Goal: Communication & Community: Answer question/provide support

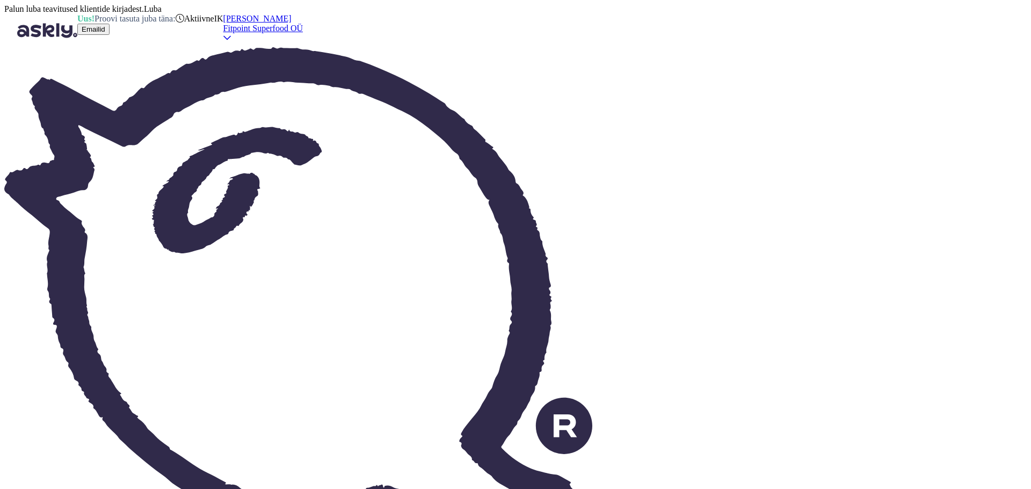
drag, startPoint x: 296, startPoint y: 172, endPoint x: 318, endPoint y: 171, distance: 22.0
copy span "296095"
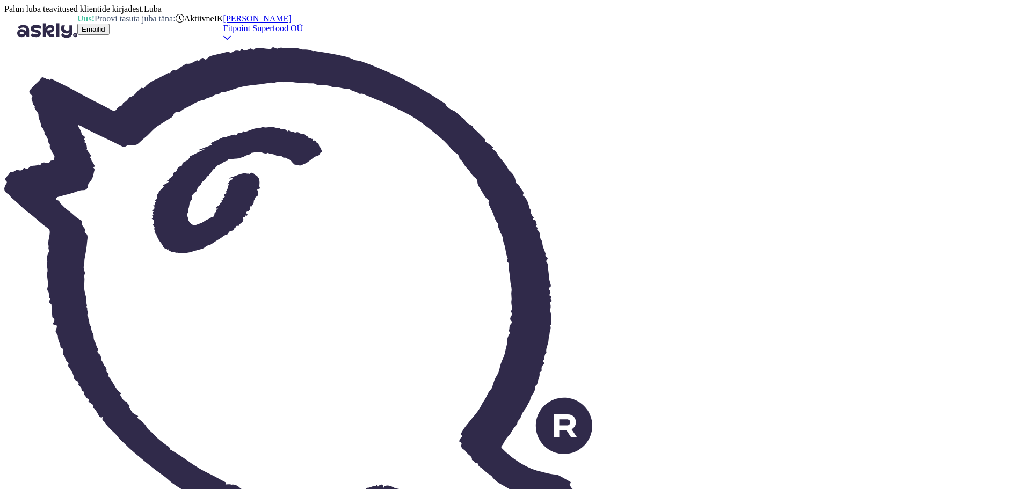
type textarea "P"
type textarea "Здравствуйте,ваш"
type textarea "Tere, sinu oma"
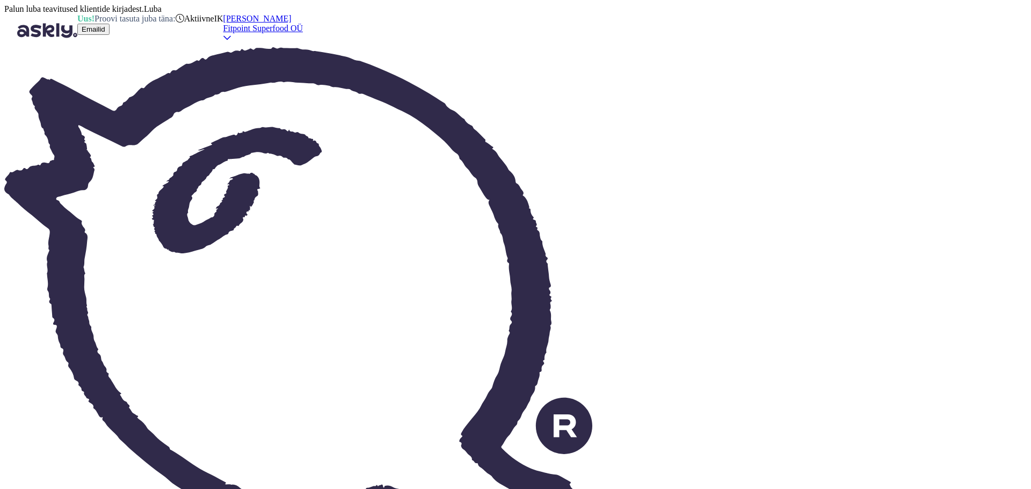
type textarea "Здравствуйте,ваш заказ [PERSON_NAME]"
type textarea "Tere, teie tellimus"
type textarea "Здравствуйте,ваш заказ еше в"
type textarea "Tere, teie tellimus on endiselt siin."
type textarea "Здравствуйте,ваш заказ еше в"
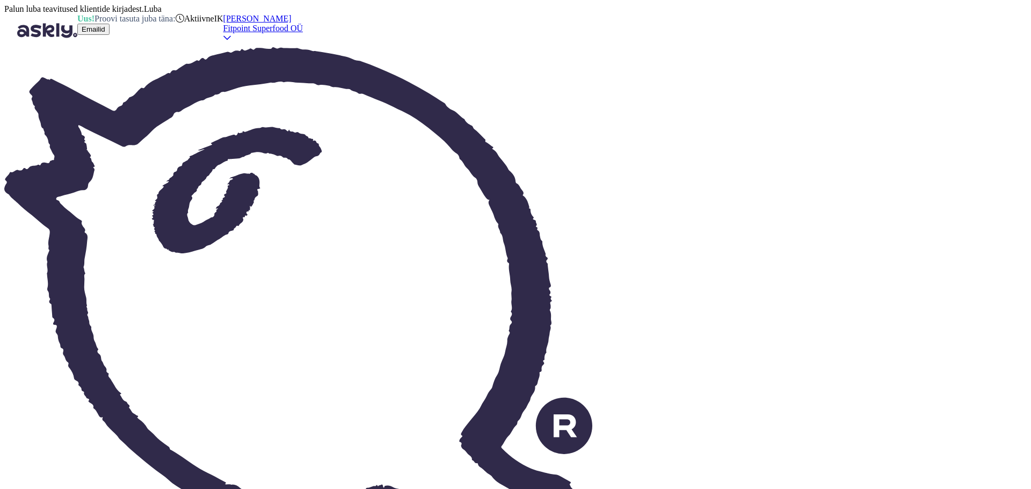
type textarea "Tere, teie tellimus on endiselt laekunud"
type textarea "Здравствуйте,ваш заказ еше"
type textarea "Tere, teie tellimus on endiselt siin."
type textarea "Здравствуйте,ваш заказ еше в пу"
type textarea "Tere, teie tellimus on endiselt laekunud"
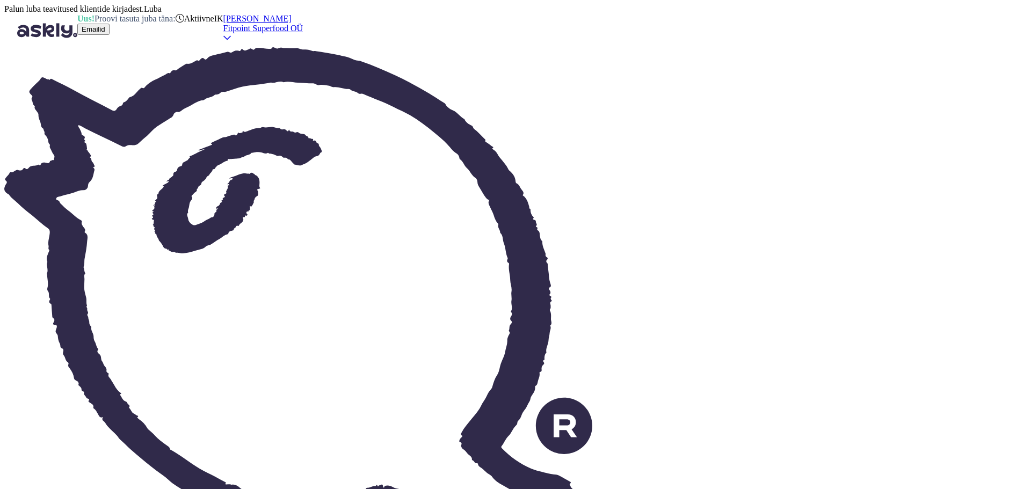
type textarea "Здравствуйте,ваш заказ еше в пути [PERSON_NAME]"
type textarea "Tere, teie tellimus on endiselt teel."
type textarea "Здравствуйте,ваш заказ еше в пути на м"
type textarea "Tere, teie tellimus on endiselt teel"
type textarea "Здравствуйте,ваш заказ еше в пути на магазин,как о"
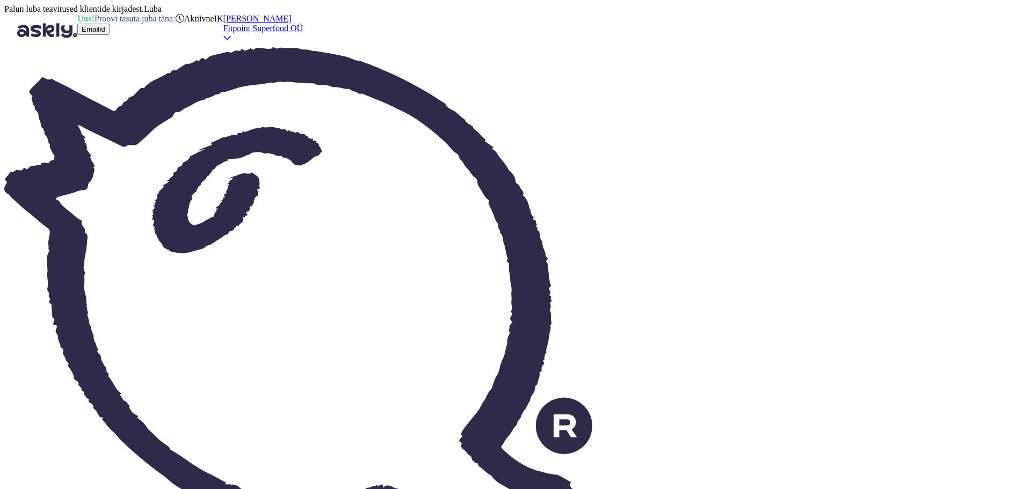
type textarea "Tere, teie tellimus on endiselt teel poodi, kuidas"
type textarea "Здравствуйте,ваш заказ еше в пути на магазин,как он бу"
type textarea "Tere, teie tellimus on endiselt teel poodi, kuidas läheb?"
type textarea "Здравствуйте,ваш заказ еше в пути на магазин,как он будет н"
type textarea "Tere, teie tellimus on endiselt teel poodi, kuidas sellega lood on?"
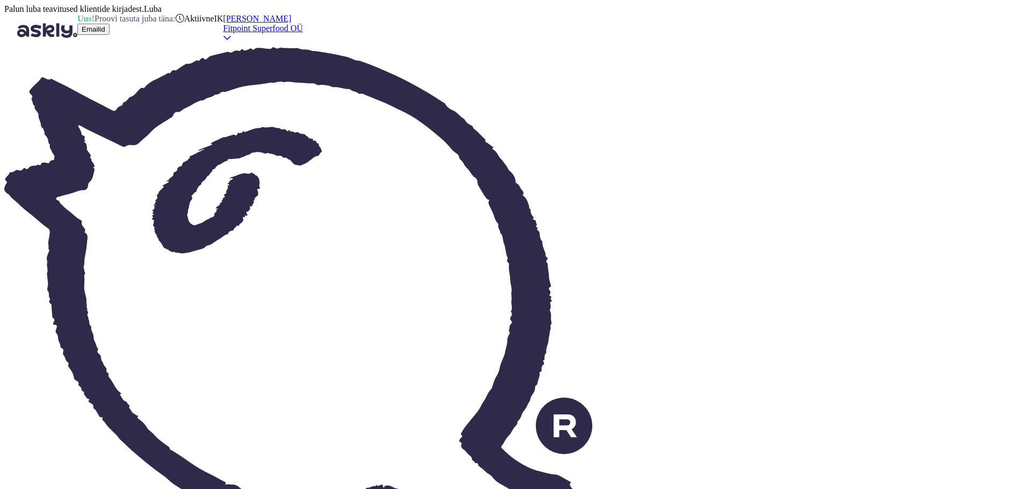
type textarea "Здравствуйте,ваш заказ еше в пути на магазин,как он будет на ме"
type textarea "Tere, teie tellimus on endiselt teel poodi, kuidas sellega läheb?"
type textarea "Здравствуйте,ваш заказ еше в пути на магазин,как он будет на месте,вам пр"
type textarea "Tere, teie tellimus on endiselt teel poodi. Kui see kohale jõuab, siis..."
type textarea "Здравствуйте,ваш заказ еше в пути на магазин,как он будет на месте,вам придет см"
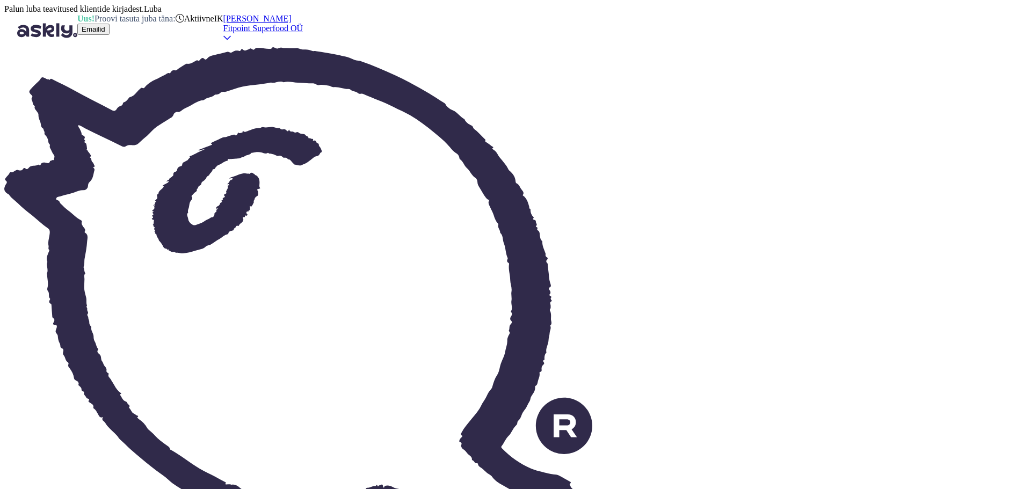
type textarea "Tere, teie tellimus on endiselt teel poodi. Kui see on kohal, saate selle kätte."
type textarea "Здравствуйте,ваш заказ еше в пути на магазин,как он будет на месте,вам придет о…"
type textarea "Tere, teie tellimus on endiselt teel poodi. Kui see kohale jõuab, saate [PERSON…"
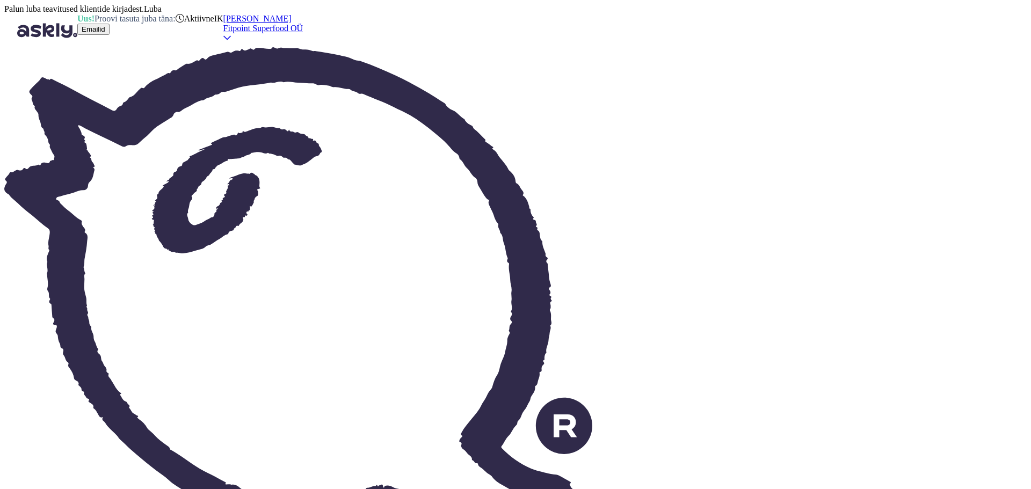
type textarea "p"
type textarea "здравствуйте,возможно вам подойдут данные варианты"
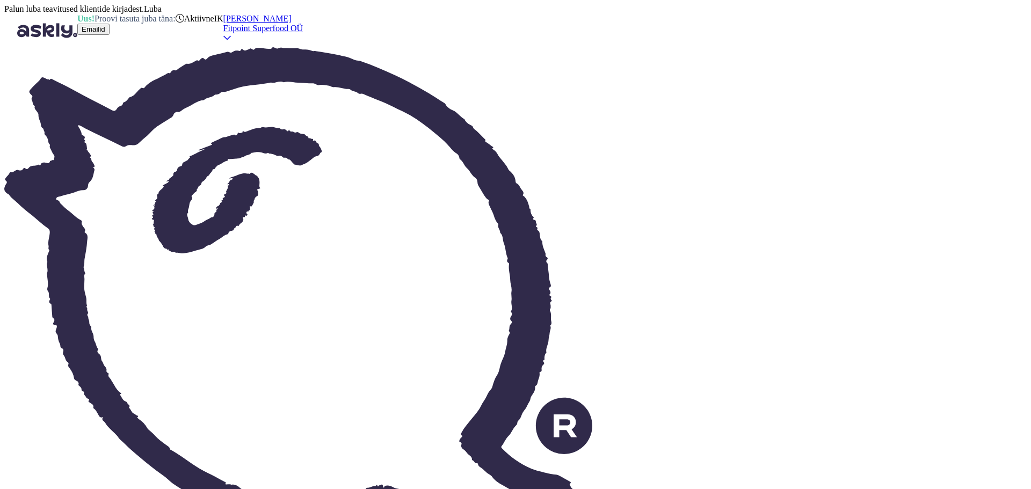
paste textarea "[URL][DOMAIN_NAME][PERSON_NAME]"
type textarea "[URL][DOMAIN_NAME][PERSON_NAME]"
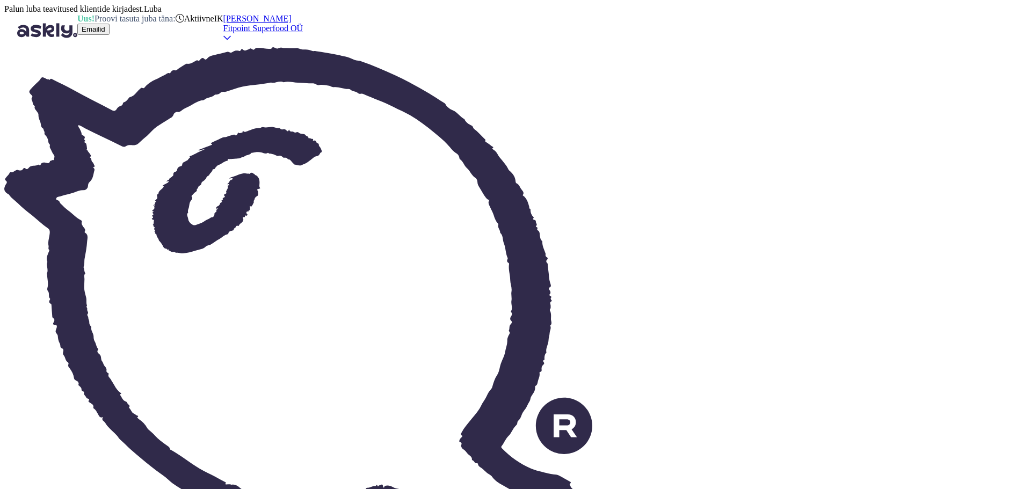
type textarea "п"
type textarea "рады ч"
type textarea "rõõmus"
type textarea "рады что с"
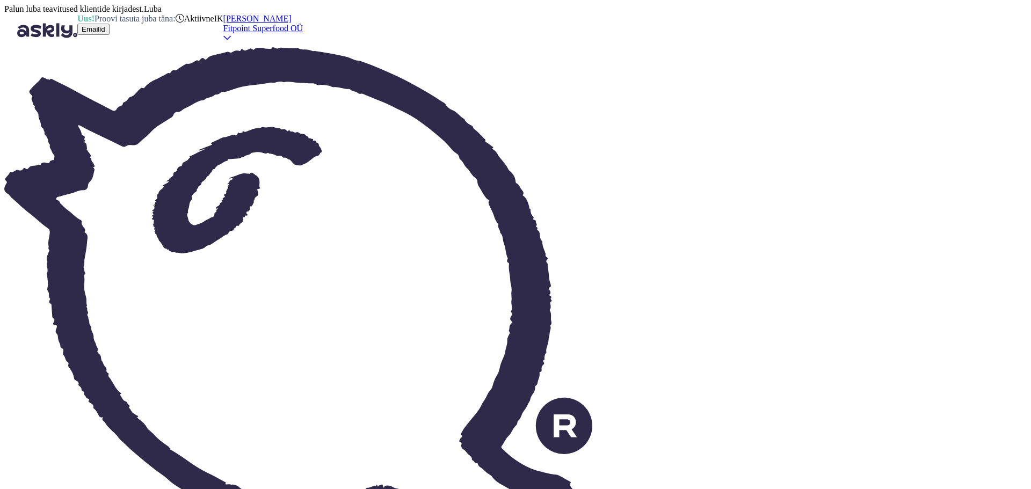
type textarea "rõõmus, et"
type textarea "рады что смогли по"
type textarea "rõõmus, et saime"
type textarea "рады что смогли помочь"
type textarea "hea meel, et saime aidata"
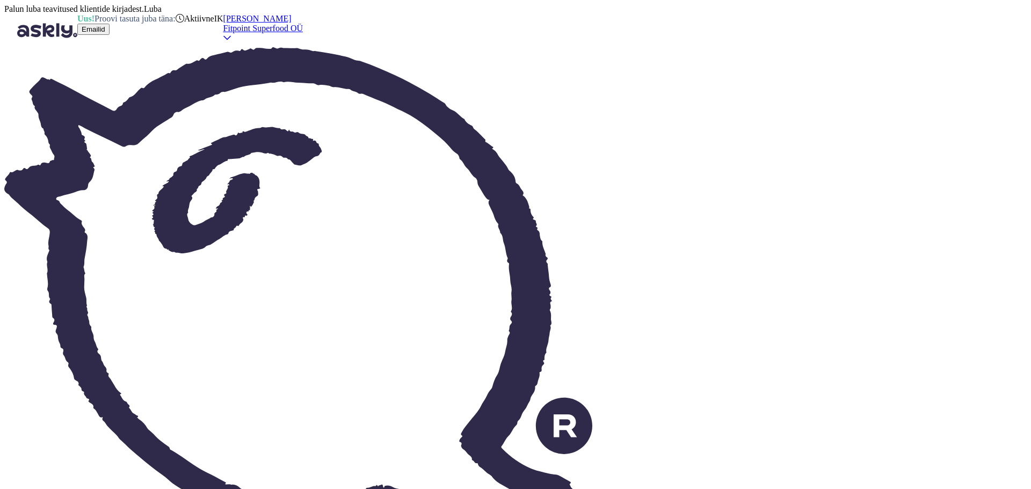
scroll to position [21, 0]
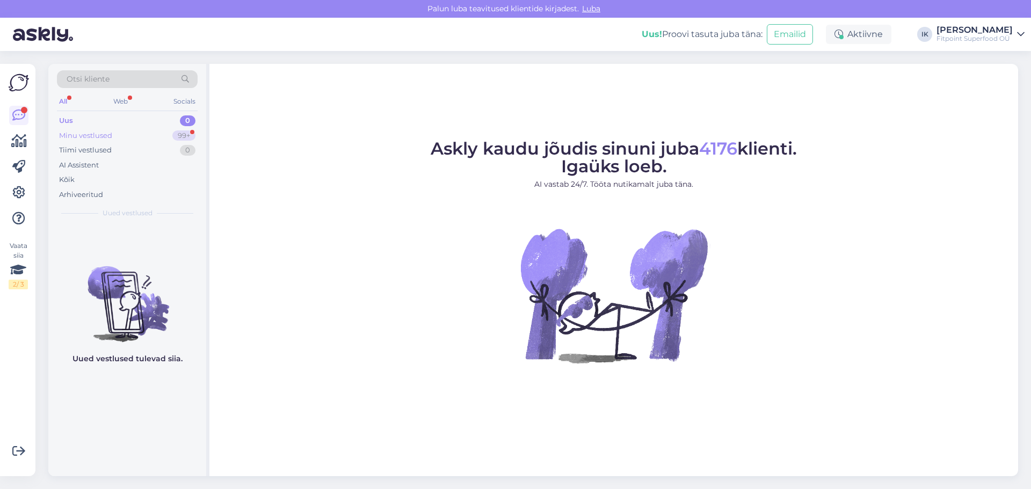
click at [121, 133] on div "Minu vestlused 99+" at bounding box center [127, 135] width 141 height 15
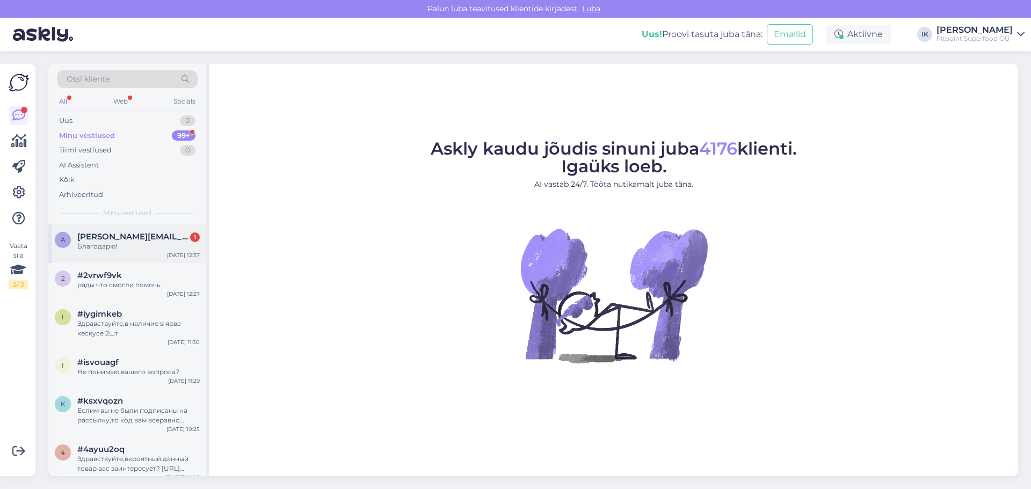
click at [144, 236] on span "[PERSON_NAME][EMAIL_ADDRESS][DOMAIN_NAME]" at bounding box center [133, 237] width 112 height 10
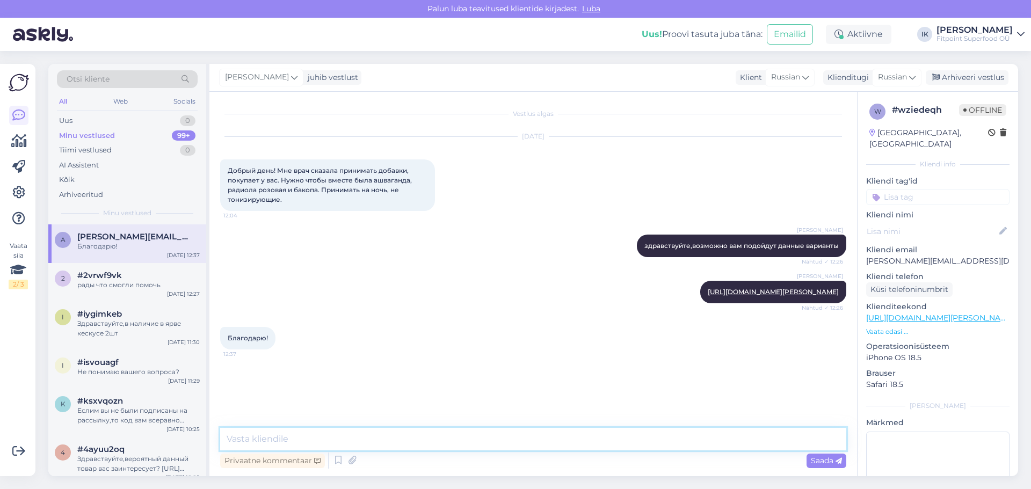
click at [476, 448] on textarea at bounding box center [533, 439] width 626 height 23
type textarea "Рады что смогли помочь"
